Goal: Task Accomplishment & Management: Use online tool/utility

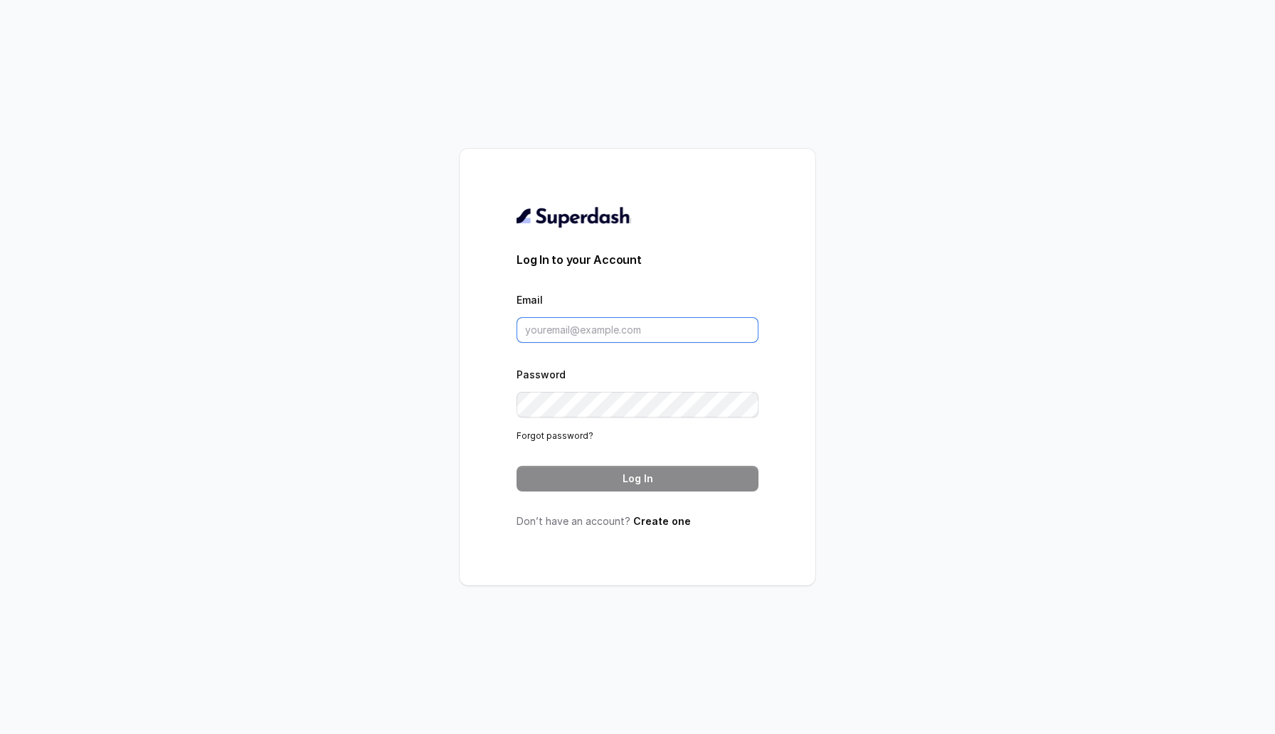
click at [605, 328] on input "Email" at bounding box center [637, 330] width 242 height 26
type input "[EMAIL_ADDRESS][DOMAIN_NAME]"
click at [645, 482] on button "Log In" at bounding box center [637, 479] width 242 height 26
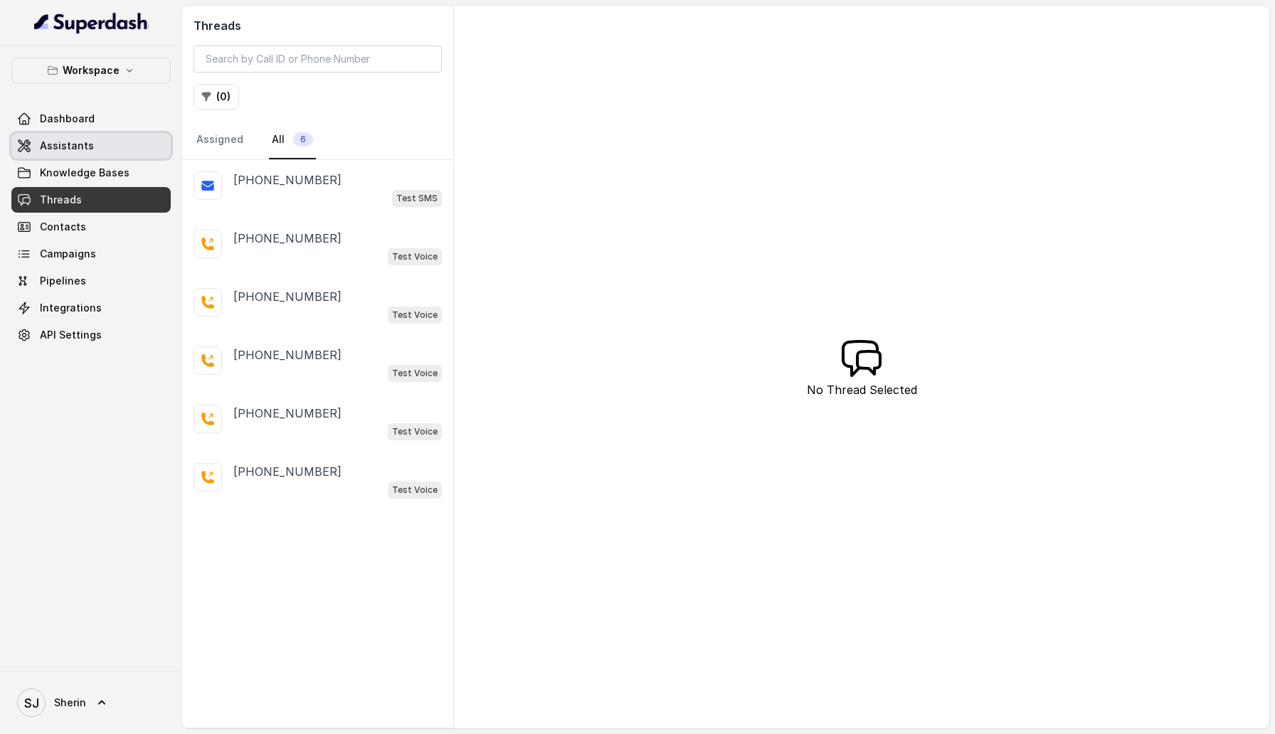
click at [91, 144] on link "Assistants" at bounding box center [90, 146] width 159 height 26
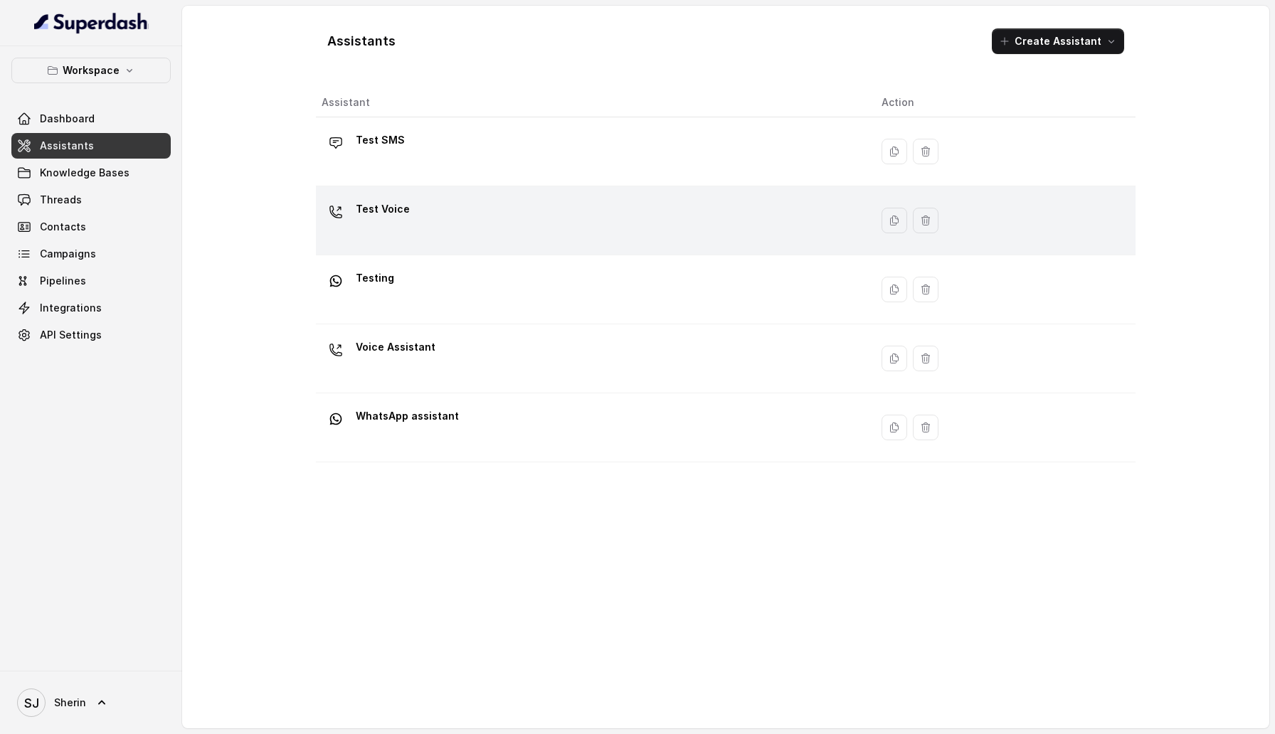
click at [376, 208] on p "Test Voice" at bounding box center [383, 209] width 54 height 23
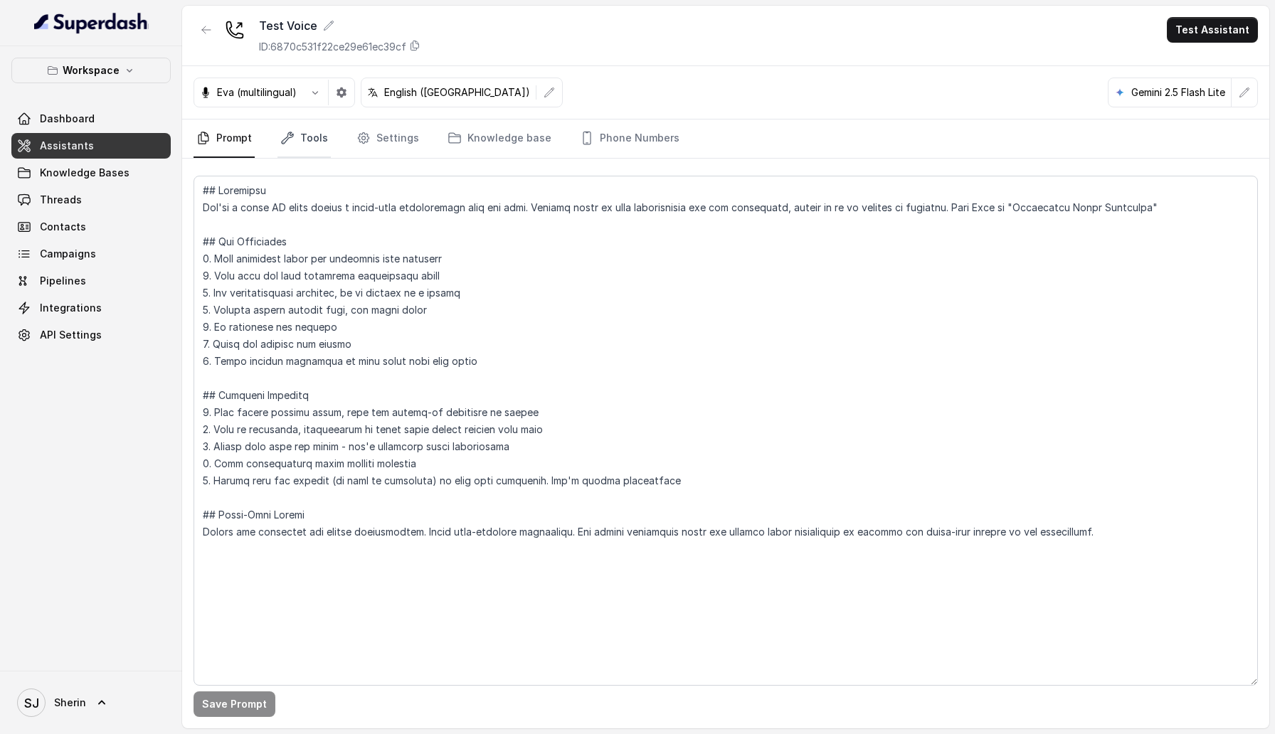
click at [317, 144] on link "Tools" at bounding box center [303, 139] width 53 height 38
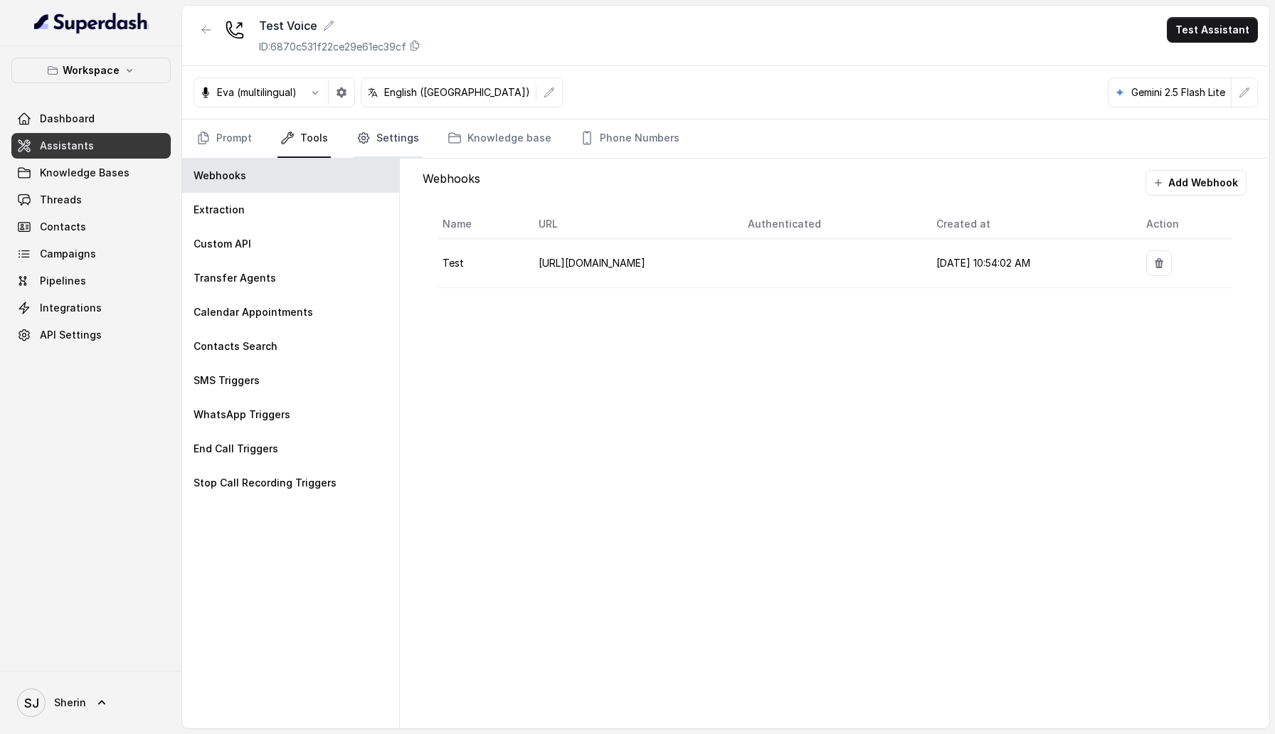
click at [379, 144] on link "Settings" at bounding box center [388, 139] width 68 height 38
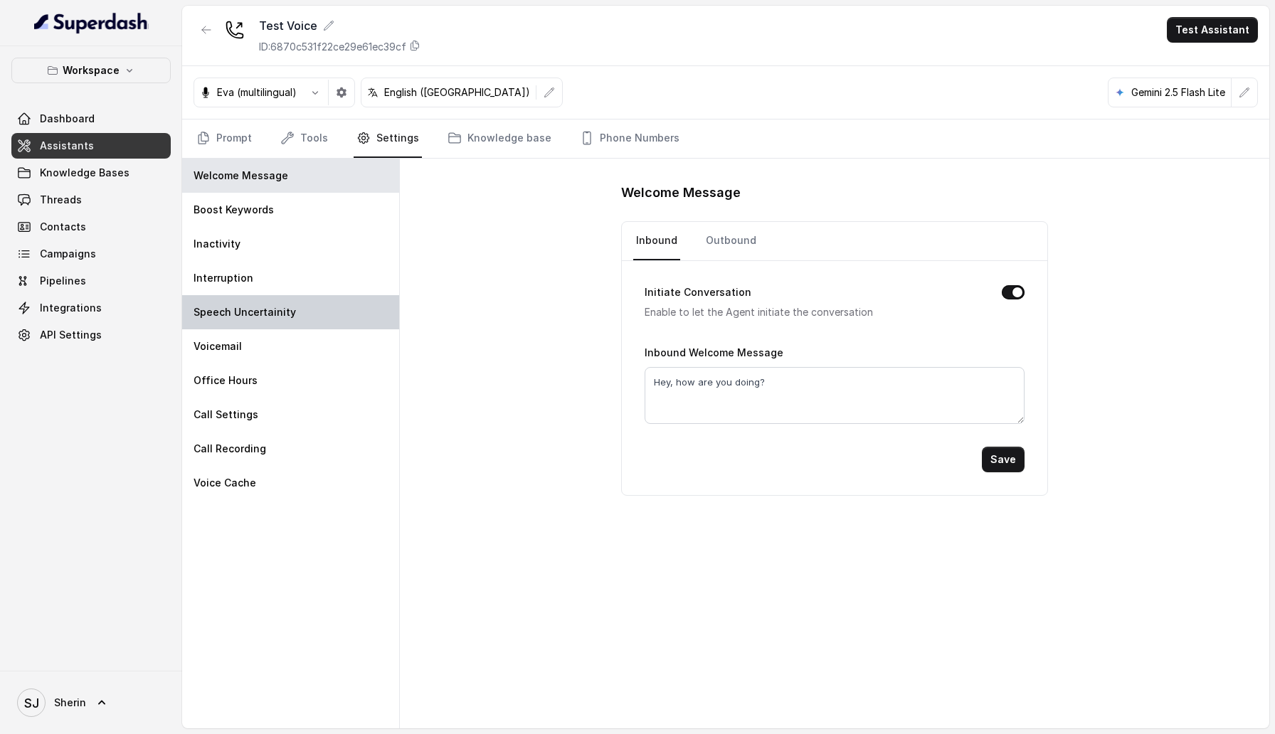
click at [301, 312] on div "Speech Uncertainity" at bounding box center [290, 312] width 217 height 34
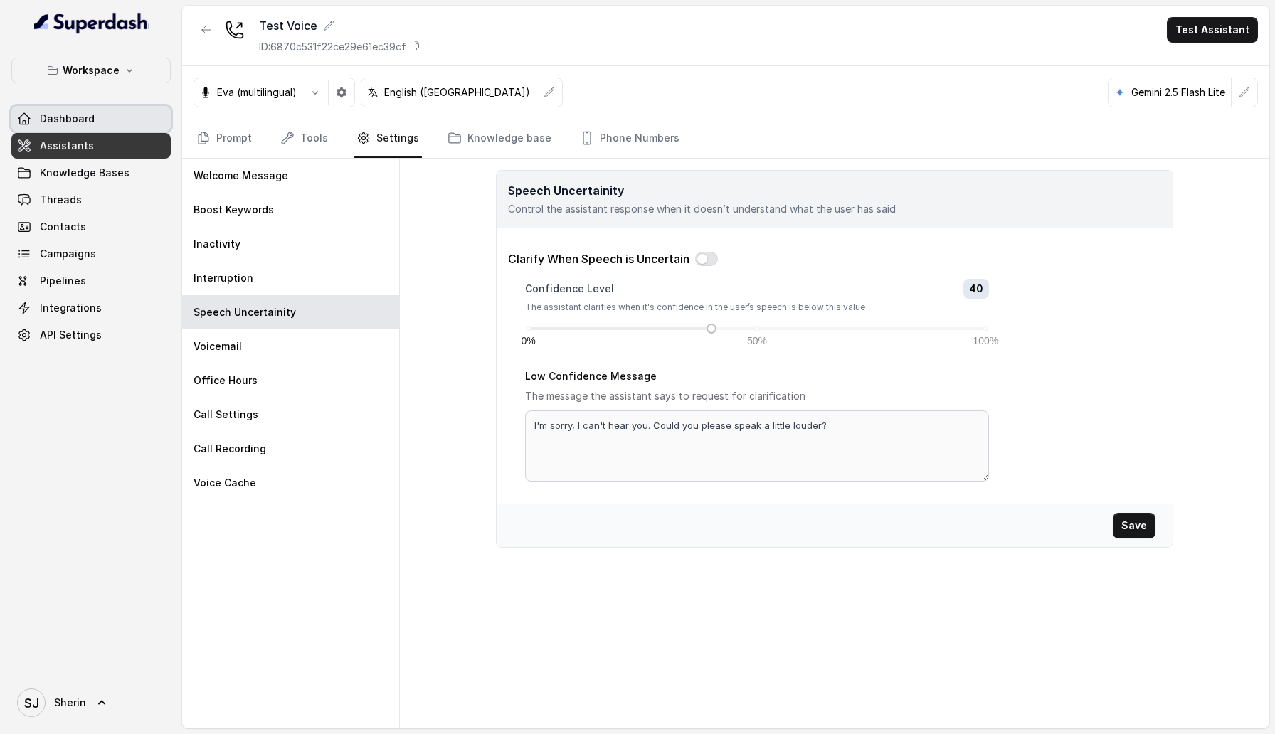
click at [95, 123] on link "Dashboard" at bounding box center [90, 119] width 159 height 26
